Goal: Information Seeking & Learning: Learn about a topic

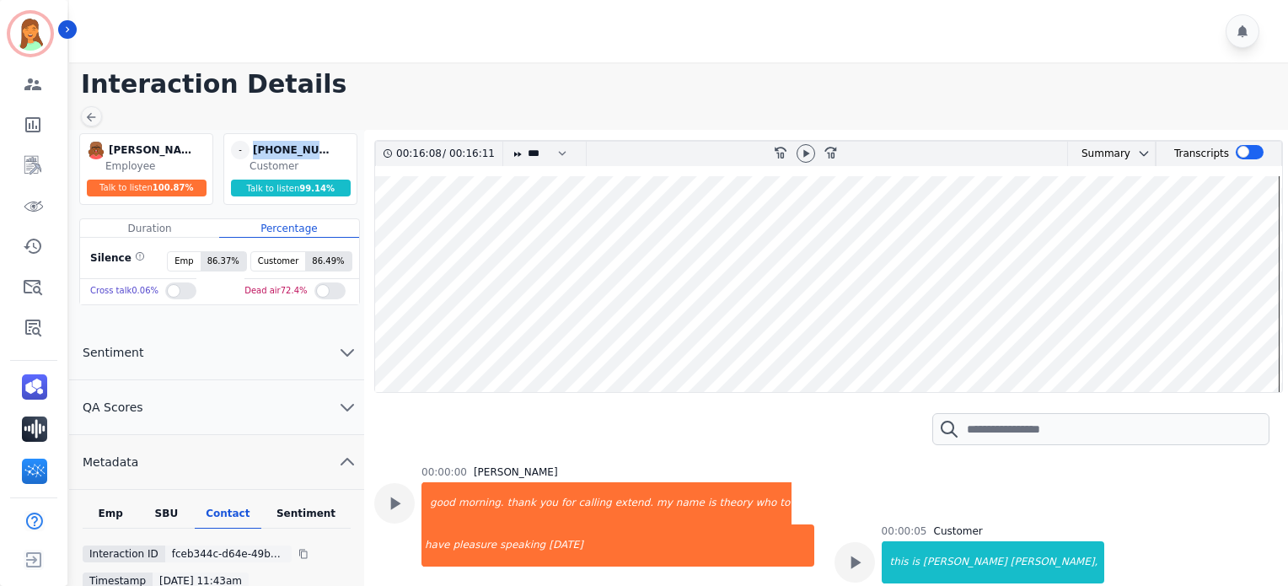
scroll to position [6706, 0]
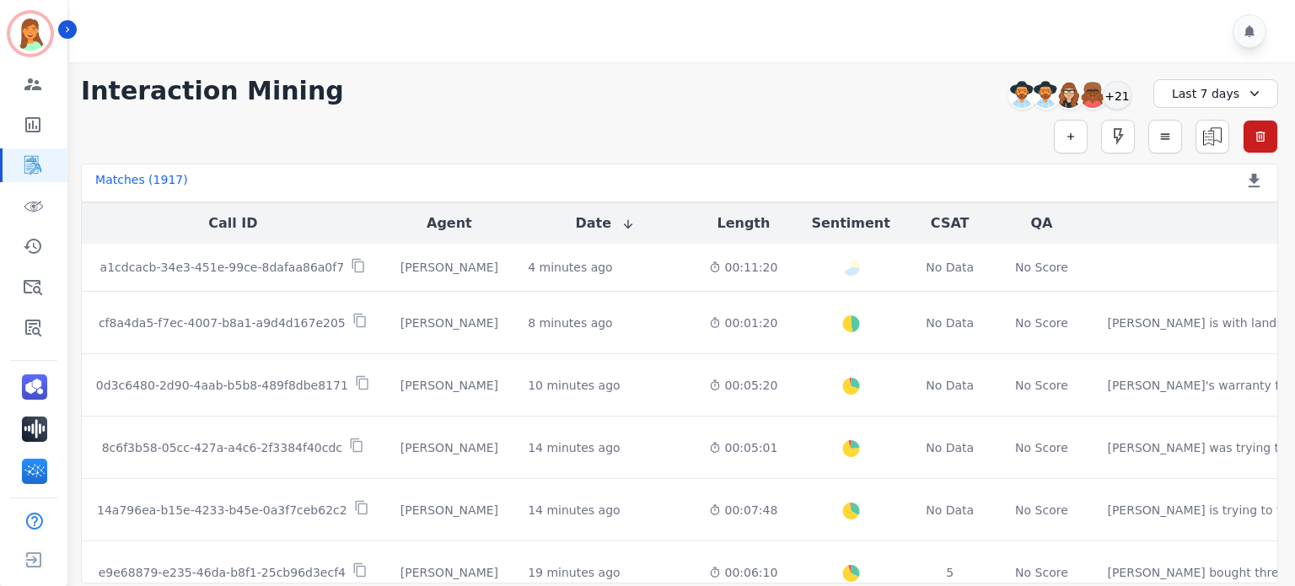
click at [435, 105] on div "**********" at bounding box center [679, 91] width 1197 height 30
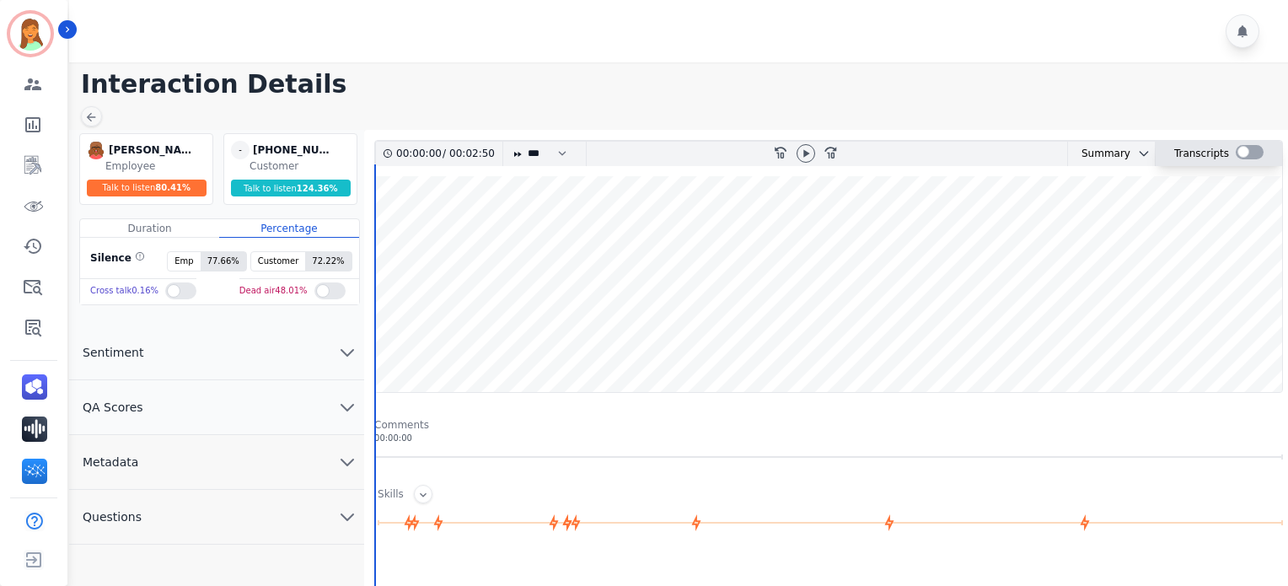
click at [1236, 142] on div at bounding box center [1250, 154] width 28 height 24
click at [1244, 151] on div at bounding box center [1250, 152] width 28 height 14
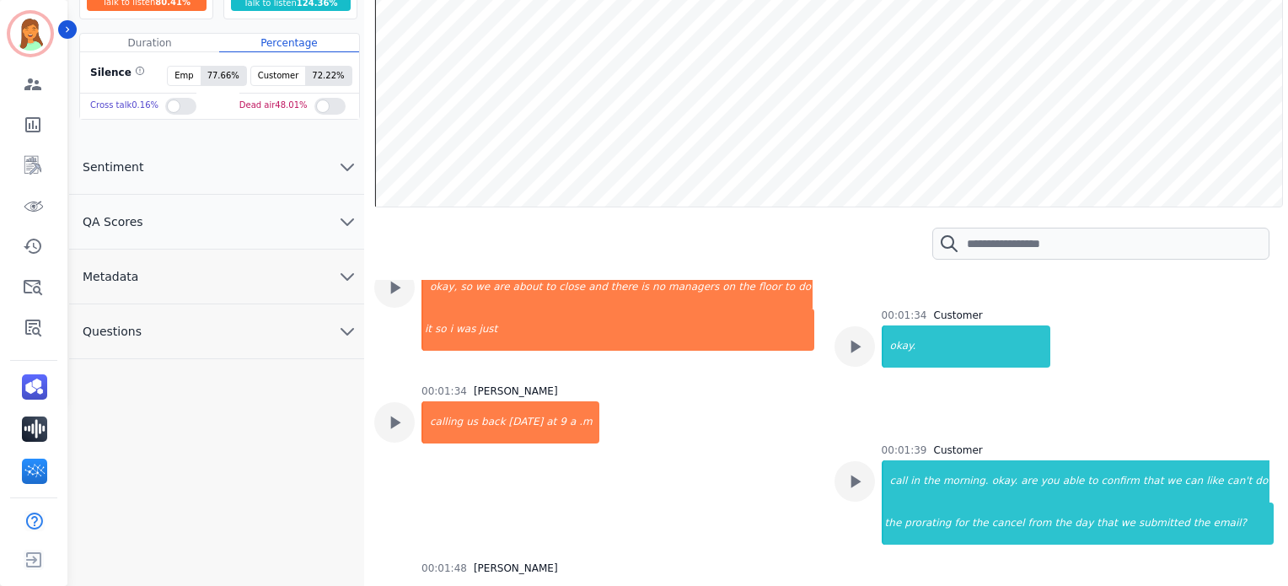
scroll to position [1124, 0]
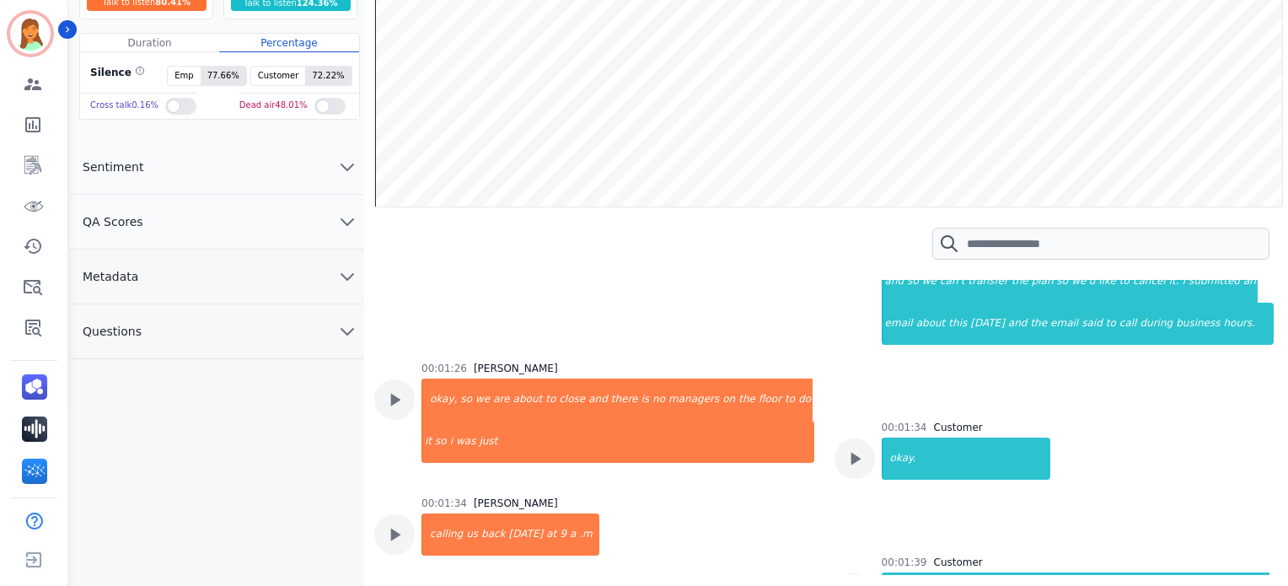
drag, startPoint x: 1266, startPoint y: 416, endPoint x: 1278, endPoint y: 427, distance: 15.5
click at [1278, 427] on div "00:00:00 / 00:02:50 * * * **** * *** * **** rewind-10 fast-forward-10 Summary A…" at bounding box center [828, 264] width 909 height 620
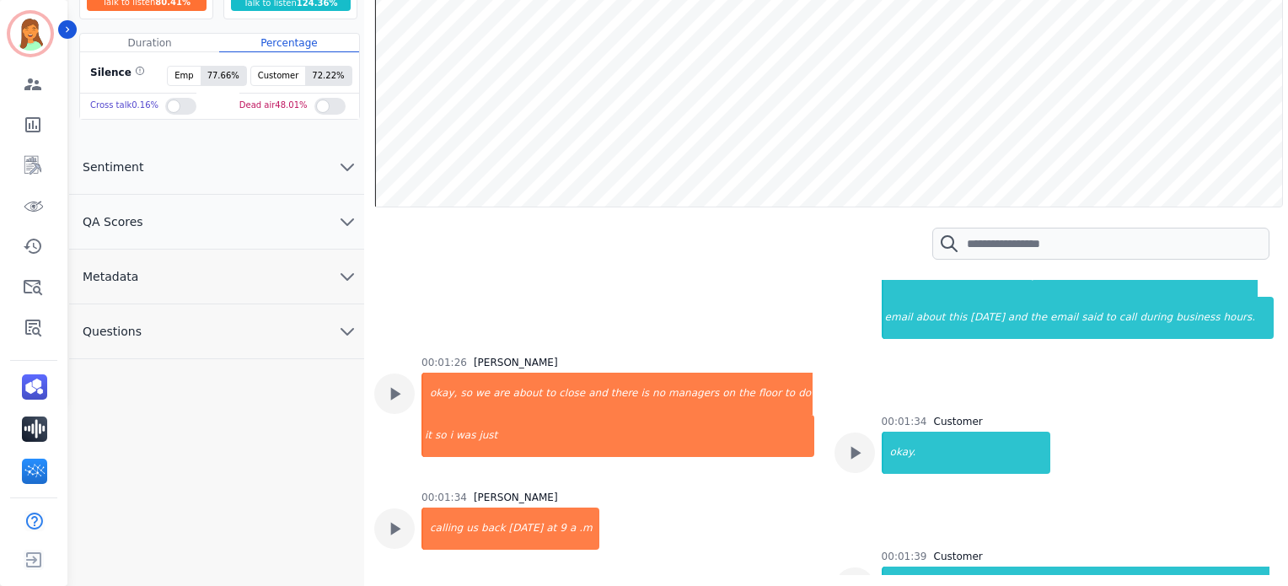
scroll to position [0, 0]
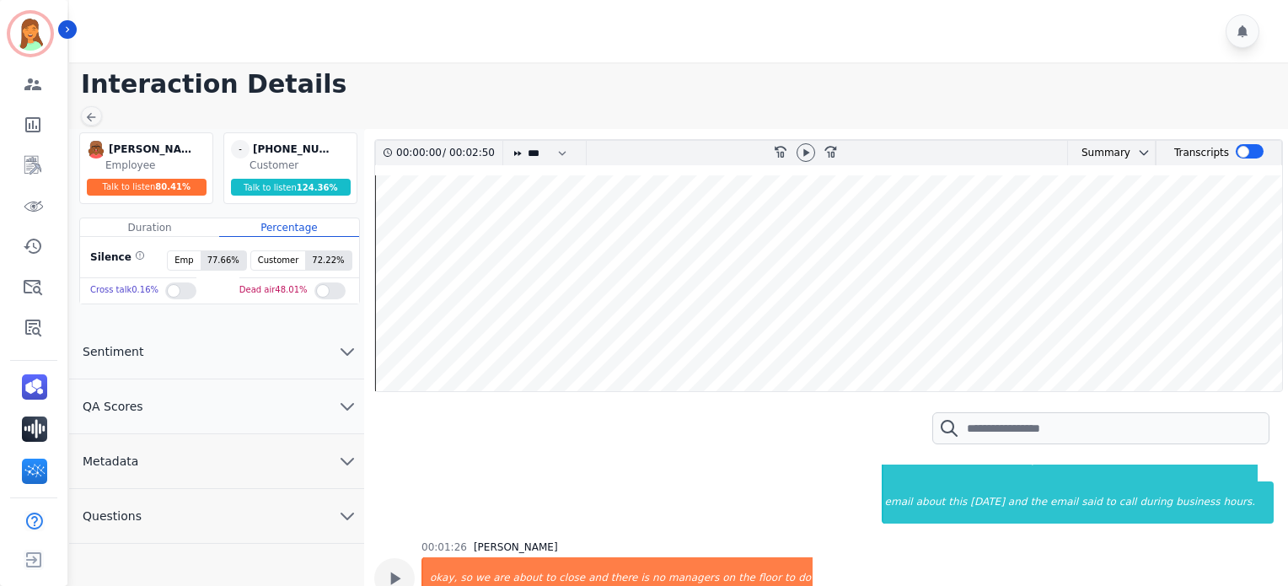
click at [276, 512] on button "Questions" at bounding box center [216, 516] width 295 height 55
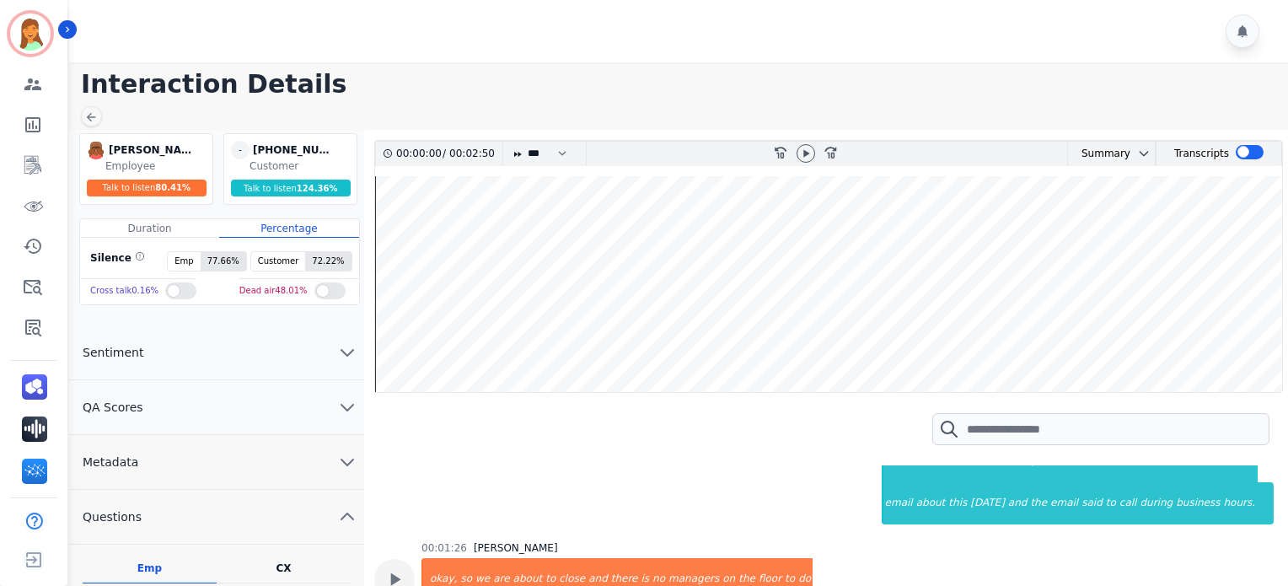
scroll to position [112, 0]
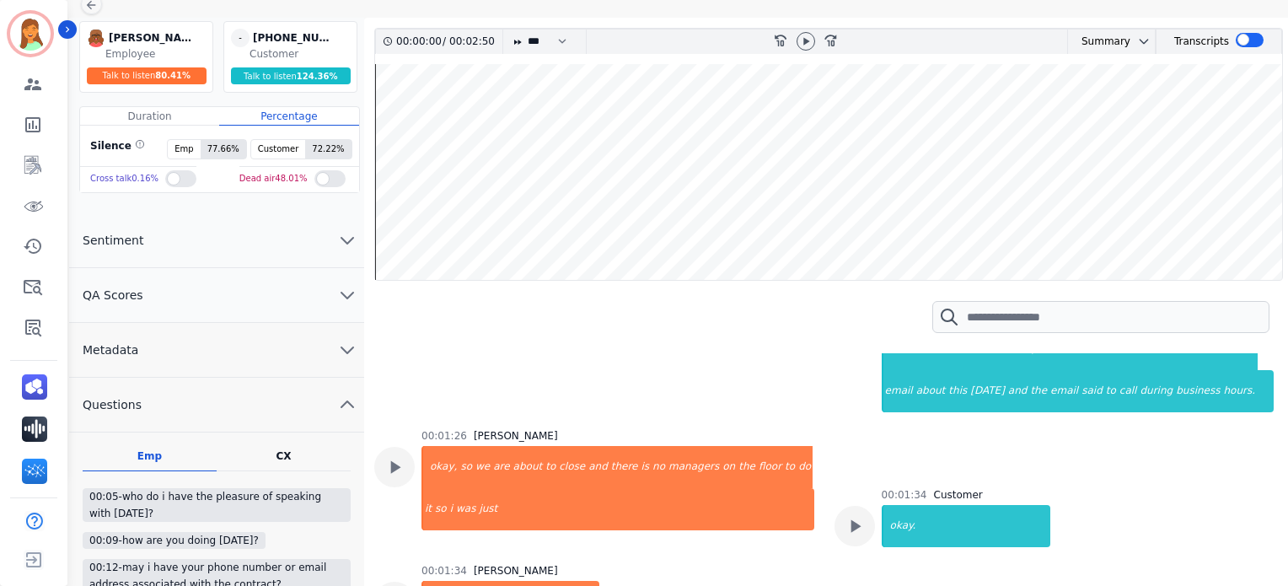
click at [239, 323] on button "Metadata" at bounding box center [216, 350] width 295 height 55
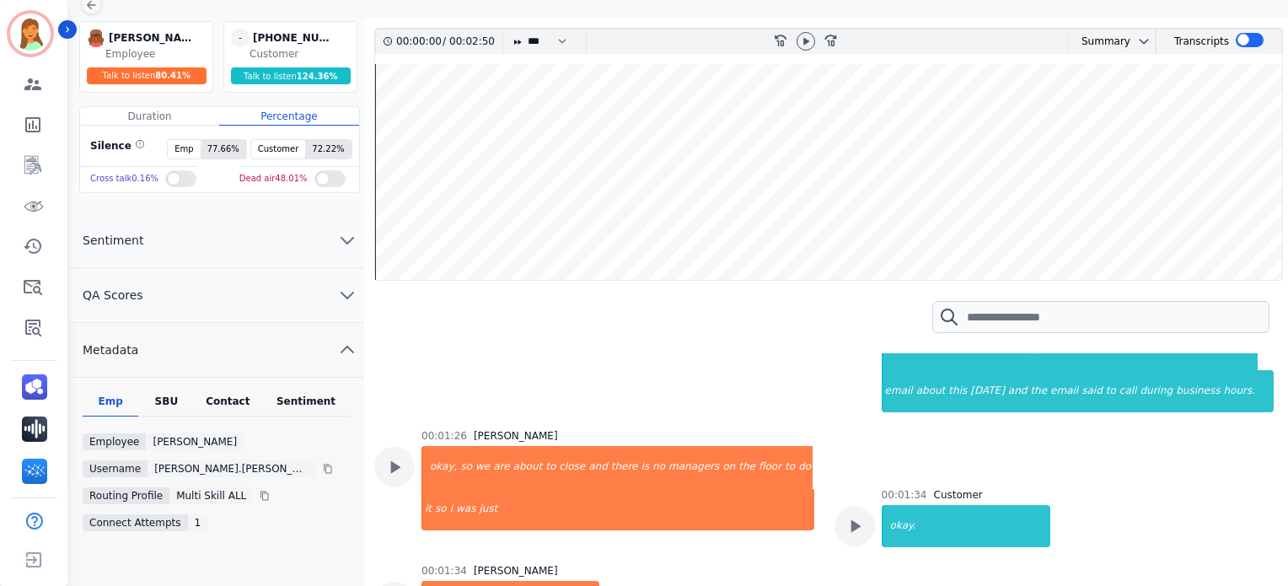
click at [227, 412] on div "Contact" at bounding box center [228, 405] width 67 height 22
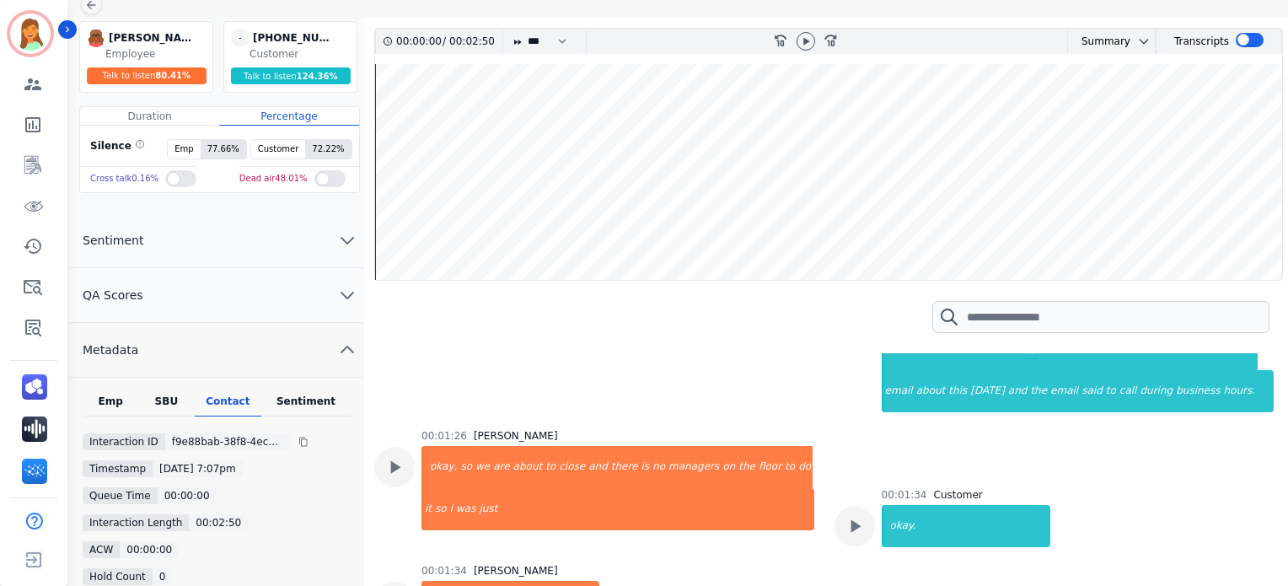
scroll to position [0, 0]
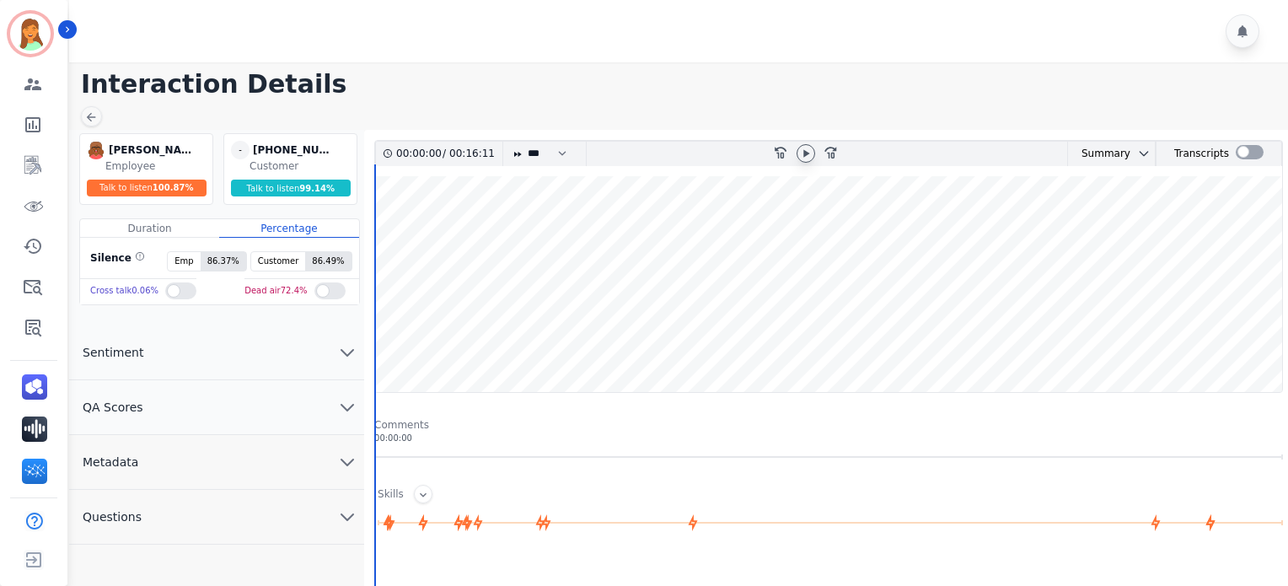
click at [806, 147] on icon at bounding box center [805, 153] width 13 height 13
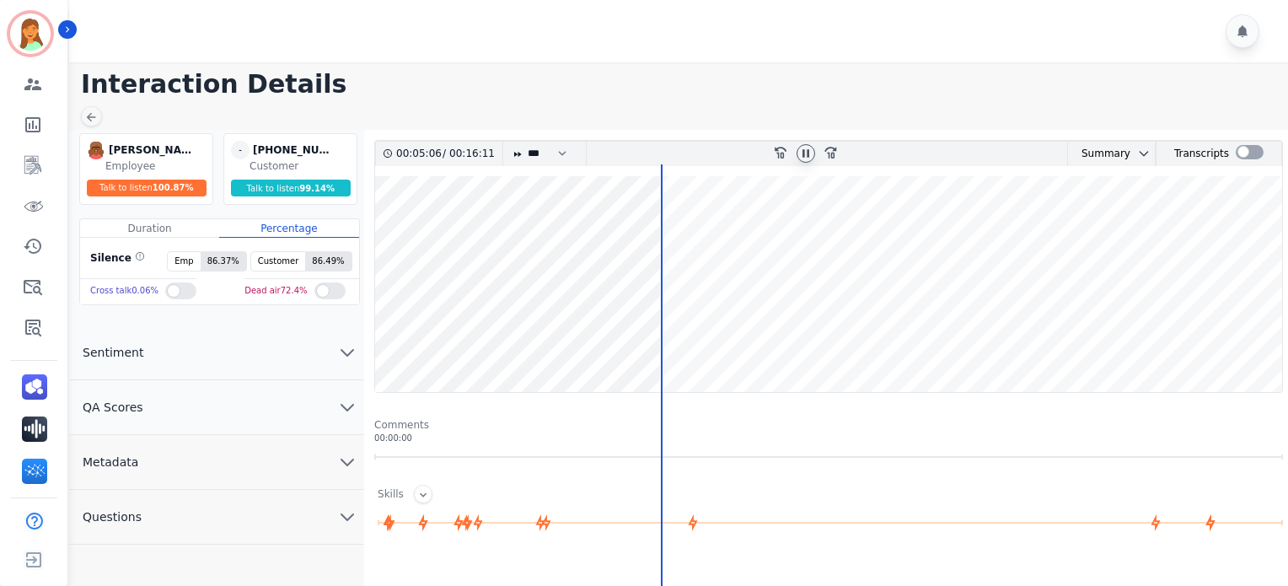
click at [799, 153] on icon at bounding box center [805, 153] width 13 height 13
click at [801, 151] on icon at bounding box center [805, 153] width 13 height 13
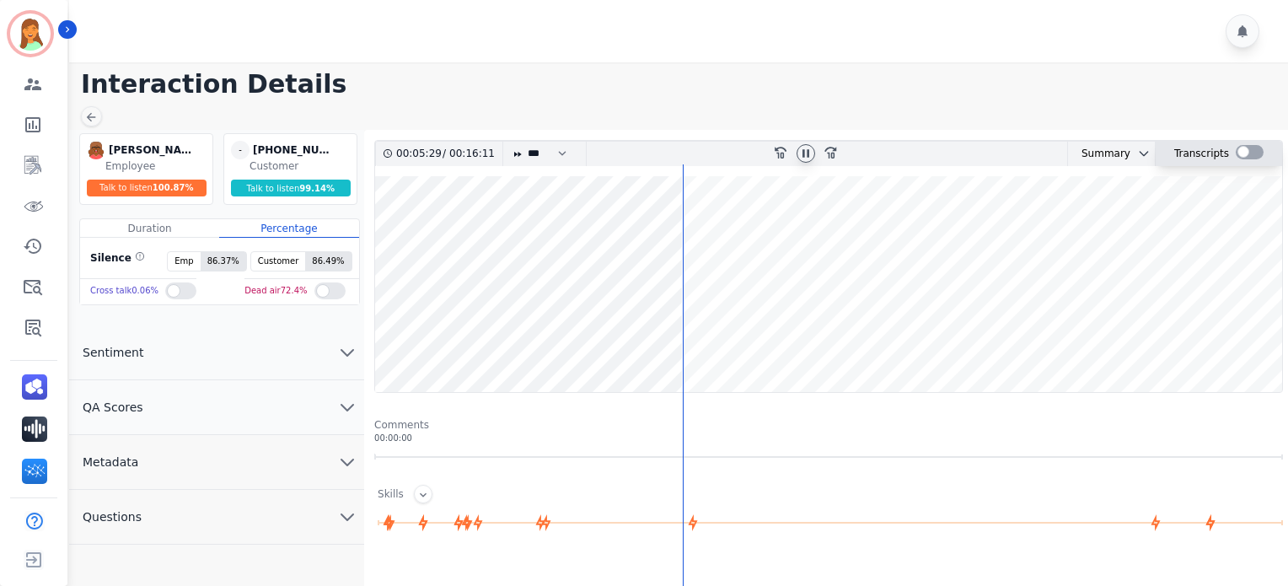
click at [1248, 155] on div at bounding box center [1250, 152] width 28 height 14
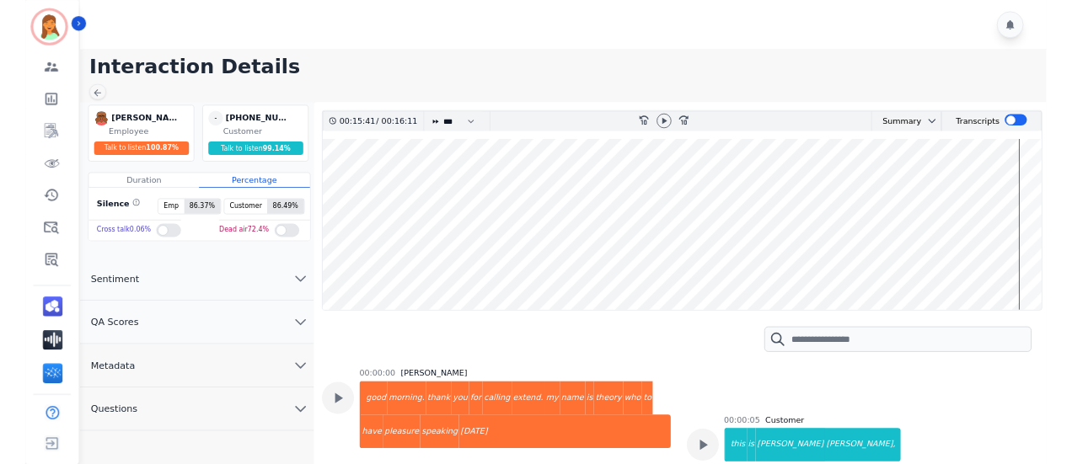
scroll to position [10149, 0]
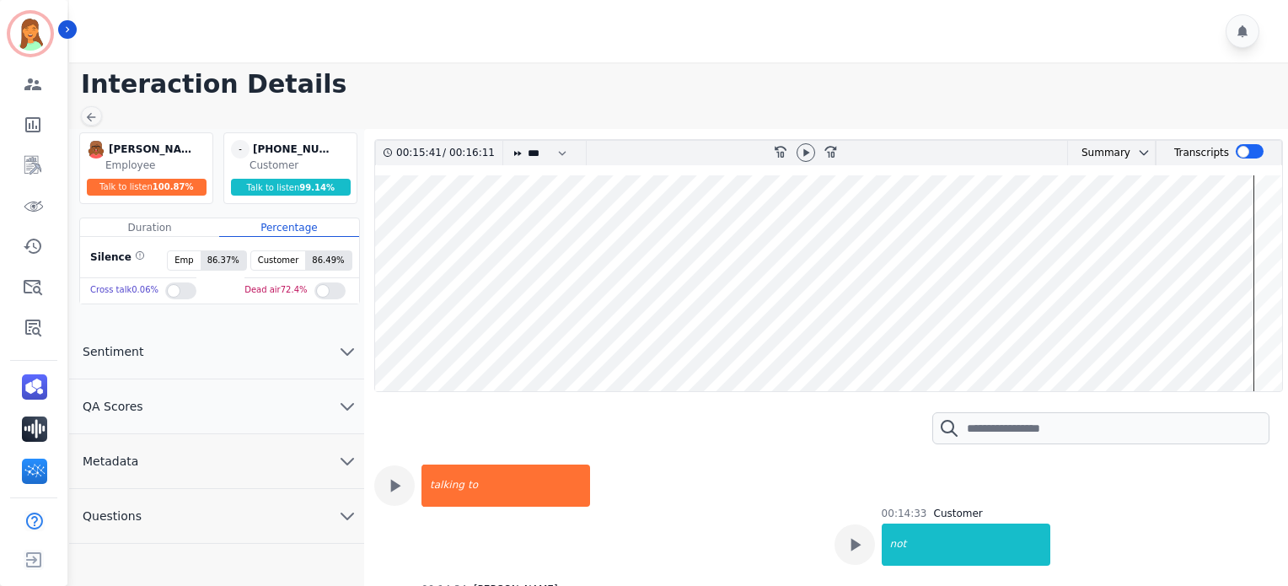
click at [595, 30] on div at bounding box center [681, 31] width 1224 height 62
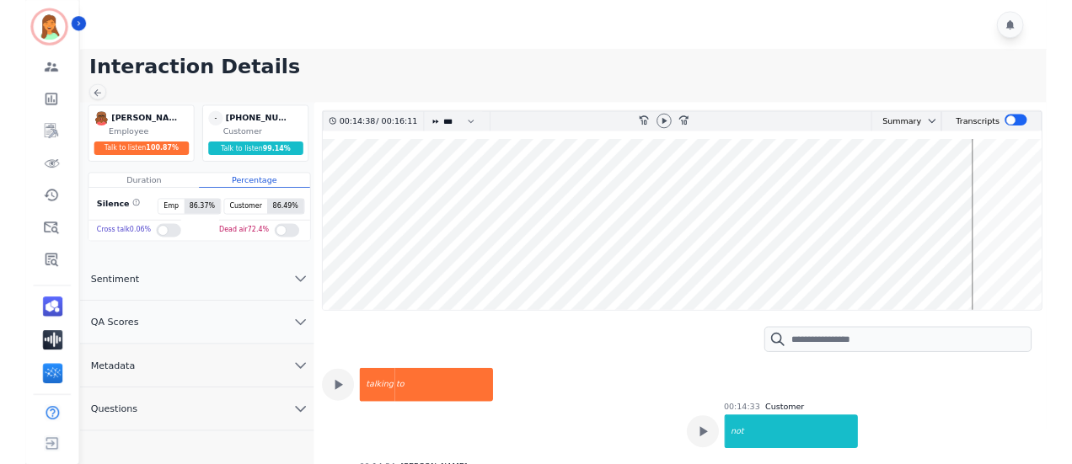
scroll to position [10739, 0]
